Goal: Transaction & Acquisition: Book appointment/travel/reservation

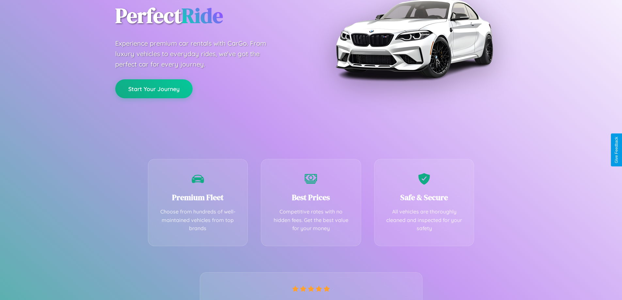
scroll to position [129, 0]
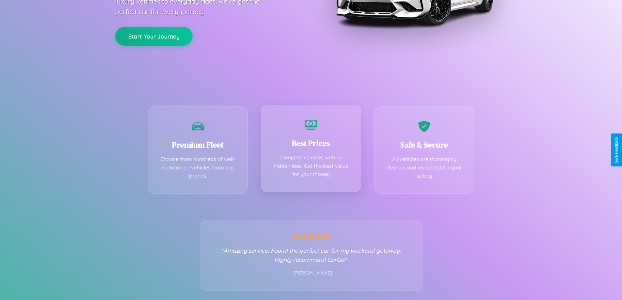
click at [311, 150] on div "Best Prices Competitive rates with no hidden fees. Get the best value for your …" at bounding box center [311, 148] width 100 height 87
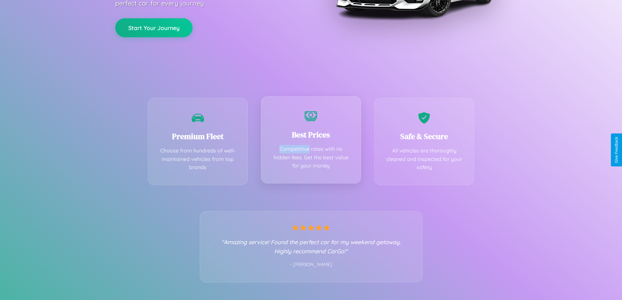
scroll to position [0, 0]
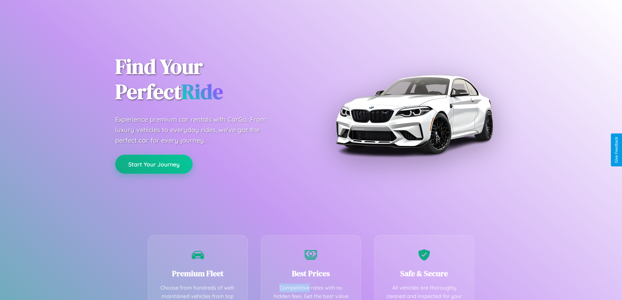
click at [154, 164] on button "Start Your Journey" at bounding box center [153, 164] width 77 height 19
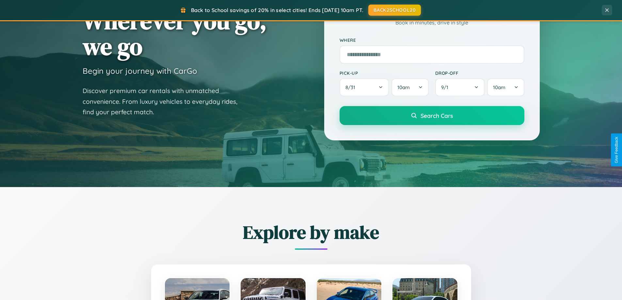
scroll to position [449, 0]
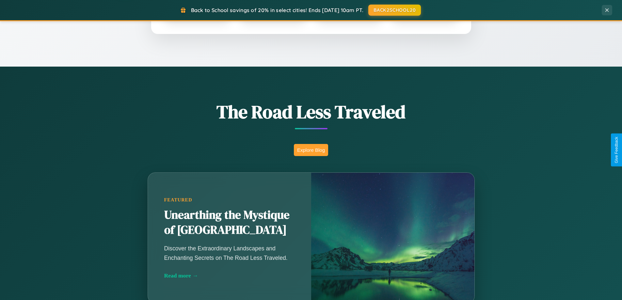
click at [311, 150] on button "Explore Blog" at bounding box center [311, 150] width 34 height 12
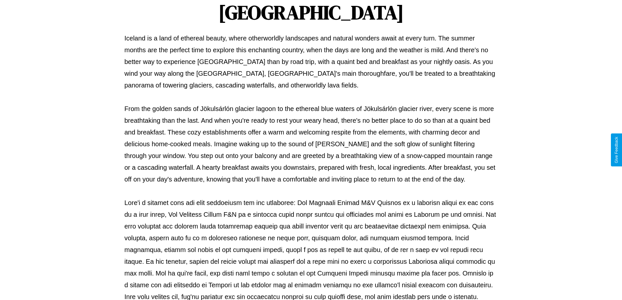
scroll to position [211, 0]
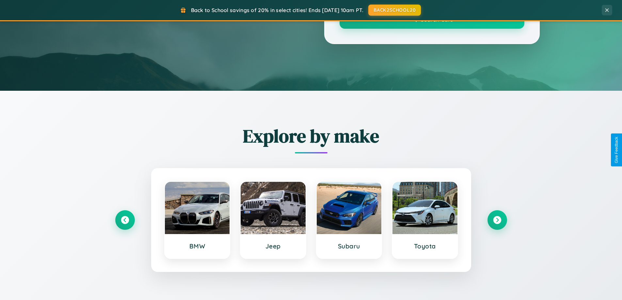
scroll to position [449, 0]
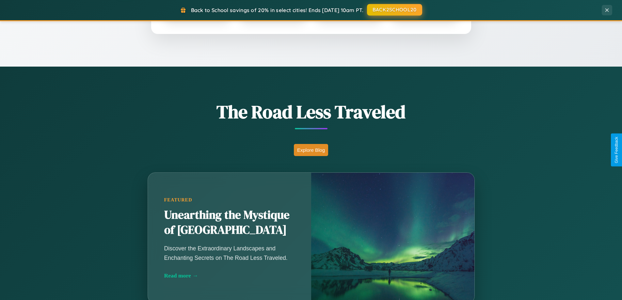
click at [394, 10] on button "BACK2SCHOOL20" at bounding box center [394, 10] width 55 height 12
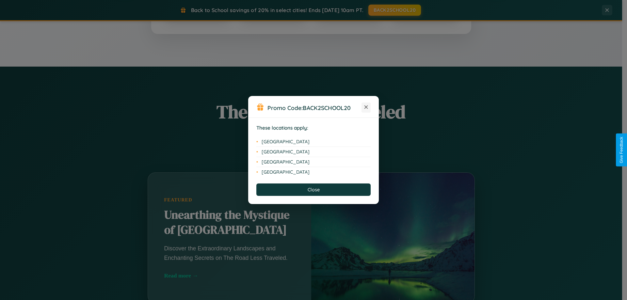
click at [366, 107] on icon at bounding box center [366, 107] width 4 height 4
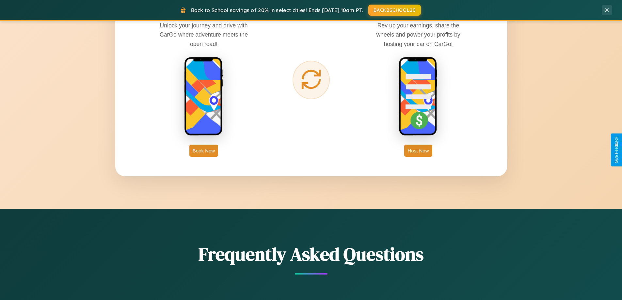
scroll to position [1049, 0]
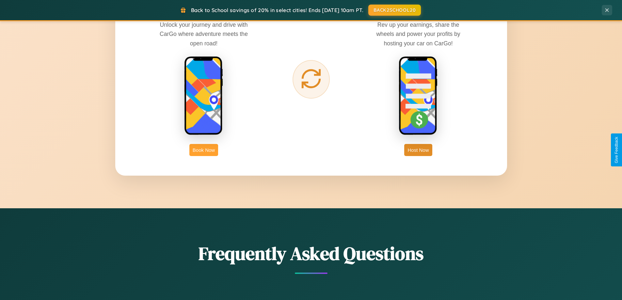
click at [204, 150] on button "Book Now" at bounding box center [203, 150] width 29 height 12
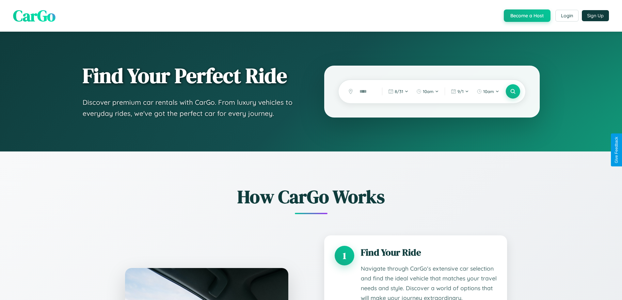
scroll to position [544, 0]
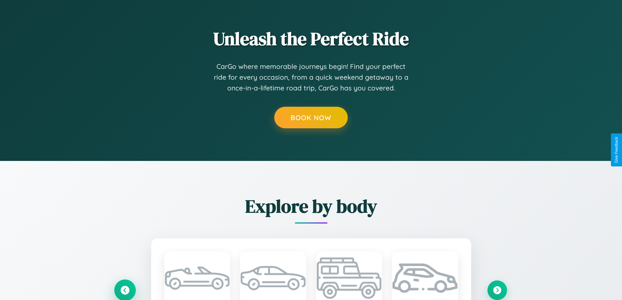
click at [125, 290] on icon at bounding box center [124, 290] width 9 height 9
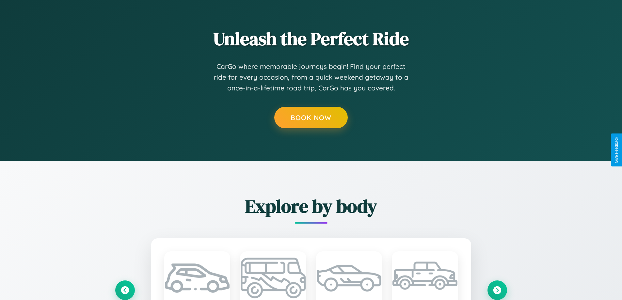
scroll to position [0, 0]
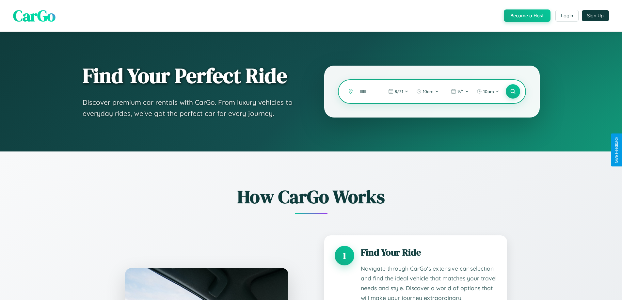
click at [366, 91] on input "text" at bounding box center [365, 91] width 19 height 11
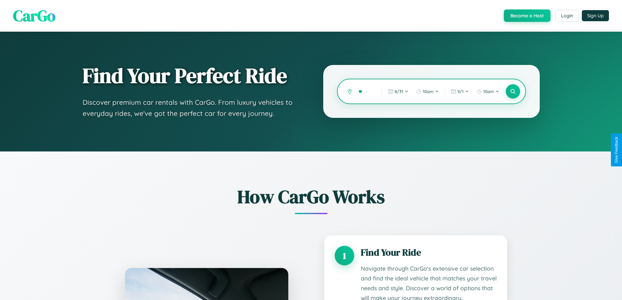
type input "*"
type input "*******"
click at [512, 91] on icon at bounding box center [512, 91] width 6 height 6
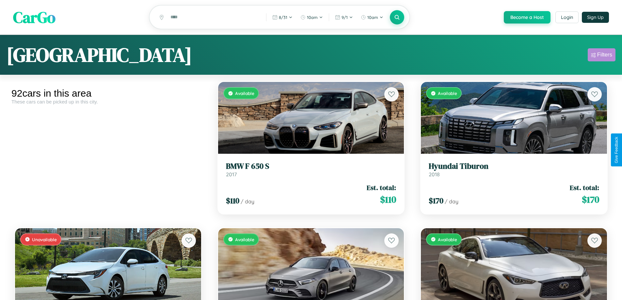
click at [601, 56] on div "Filters" at bounding box center [604, 55] width 15 height 7
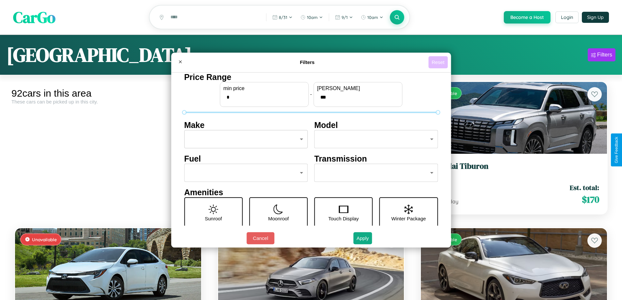
click at [439, 62] on button "Reset" at bounding box center [437, 62] width 19 height 12
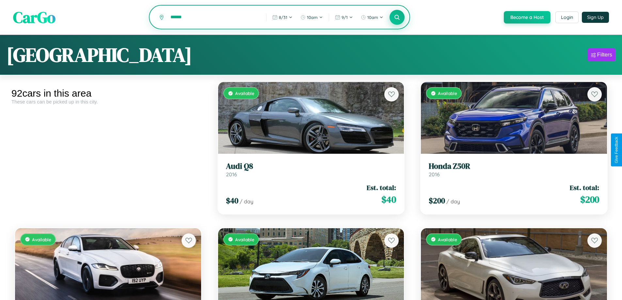
type input "******"
click at [397, 18] on icon at bounding box center [397, 17] width 6 height 6
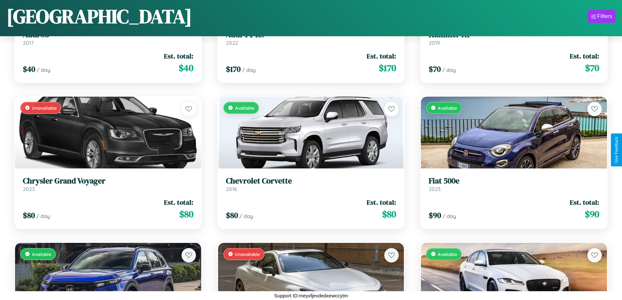
scroll to position [2576, 0]
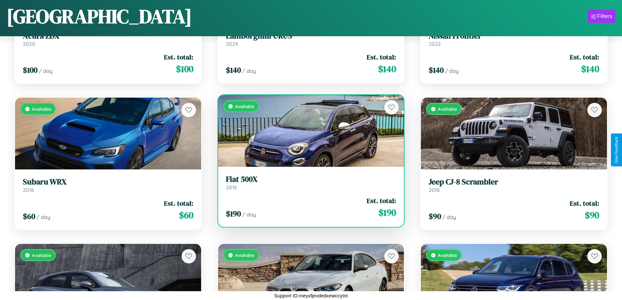
click at [308, 185] on link "Fiat 500X 2016" at bounding box center [311, 183] width 170 height 16
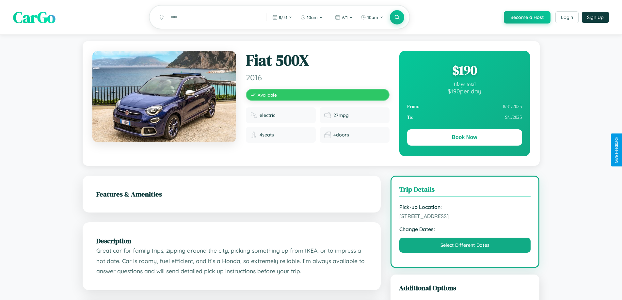
scroll to position [169, 0]
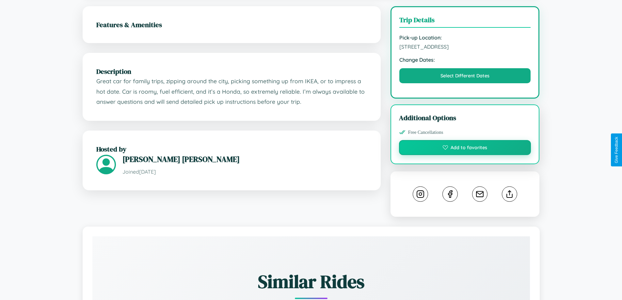
click at [465, 149] on button "Add to favorites" at bounding box center [465, 147] width 132 height 15
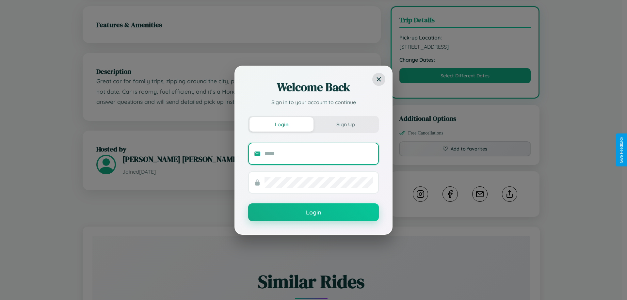
click at [319, 153] on input "text" at bounding box center [318, 154] width 108 height 10
type input "**********"
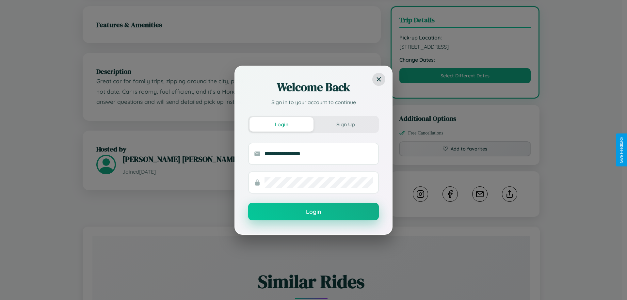
click at [313, 212] on button "Login" at bounding box center [313, 212] width 131 height 18
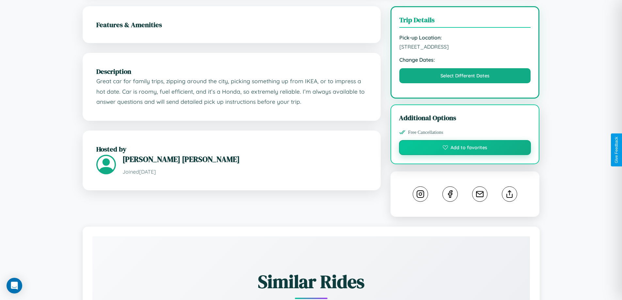
click at [465, 149] on button "Add to favorites" at bounding box center [465, 147] width 132 height 15
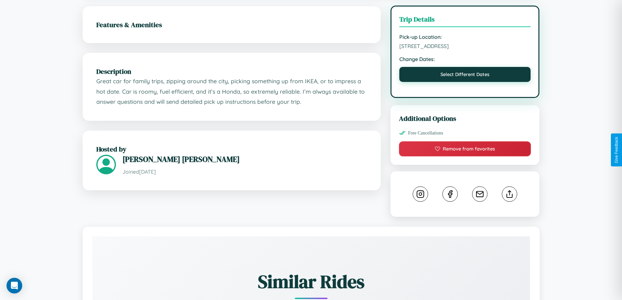
click at [465, 75] on button "Select Different Dates" at bounding box center [465, 74] width 132 height 15
select select "*"
select select "****"
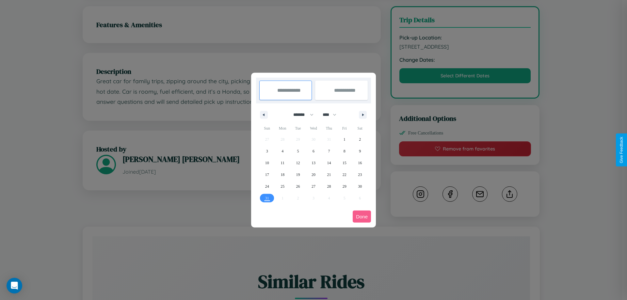
click at [300, 115] on select "******* ******** ***** ***** *** **** **** ****** ********* ******* ******** **…" at bounding box center [302, 114] width 28 height 11
select select "*"
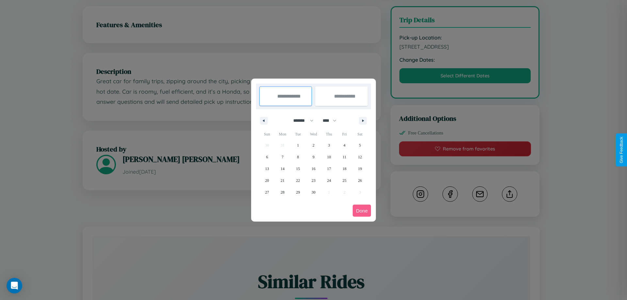
click at [332, 120] on select "**** **** **** **** **** **** **** **** **** **** **** **** **** **** **** ****…" at bounding box center [329, 120] width 20 height 11
select select "****"
click at [329, 192] on span "30" at bounding box center [329, 192] width 4 height 12
type input "**********"
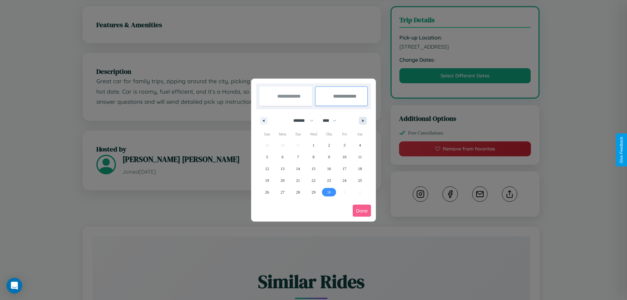
click at [363, 120] on icon "button" at bounding box center [363, 120] width 3 height 3
select select "*"
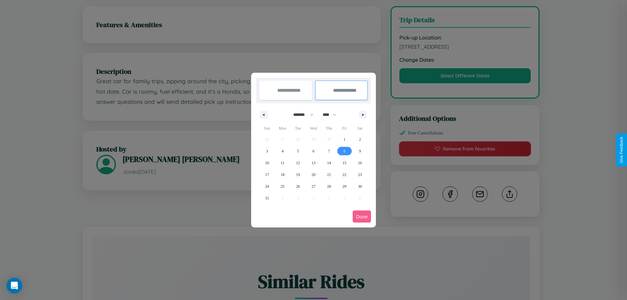
click at [344, 151] on span "8" at bounding box center [344, 151] width 2 height 12
type input "**********"
select select "*"
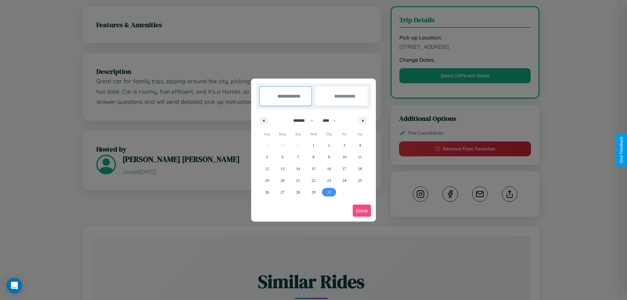
click at [362, 211] on button "Done" at bounding box center [361, 211] width 18 height 12
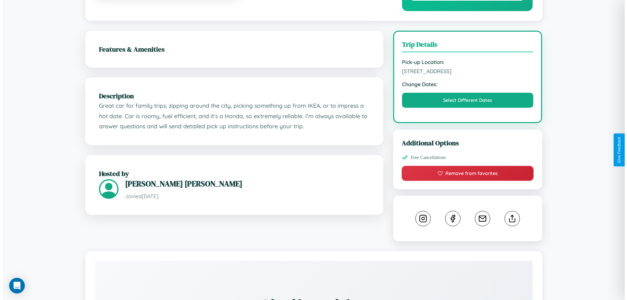
scroll to position [0, 0]
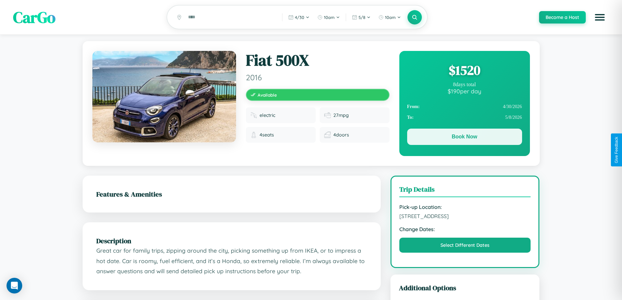
click at [464, 138] on button "Book Now" at bounding box center [464, 137] width 115 height 16
